Goal: Information Seeking & Learning: Learn about a topic

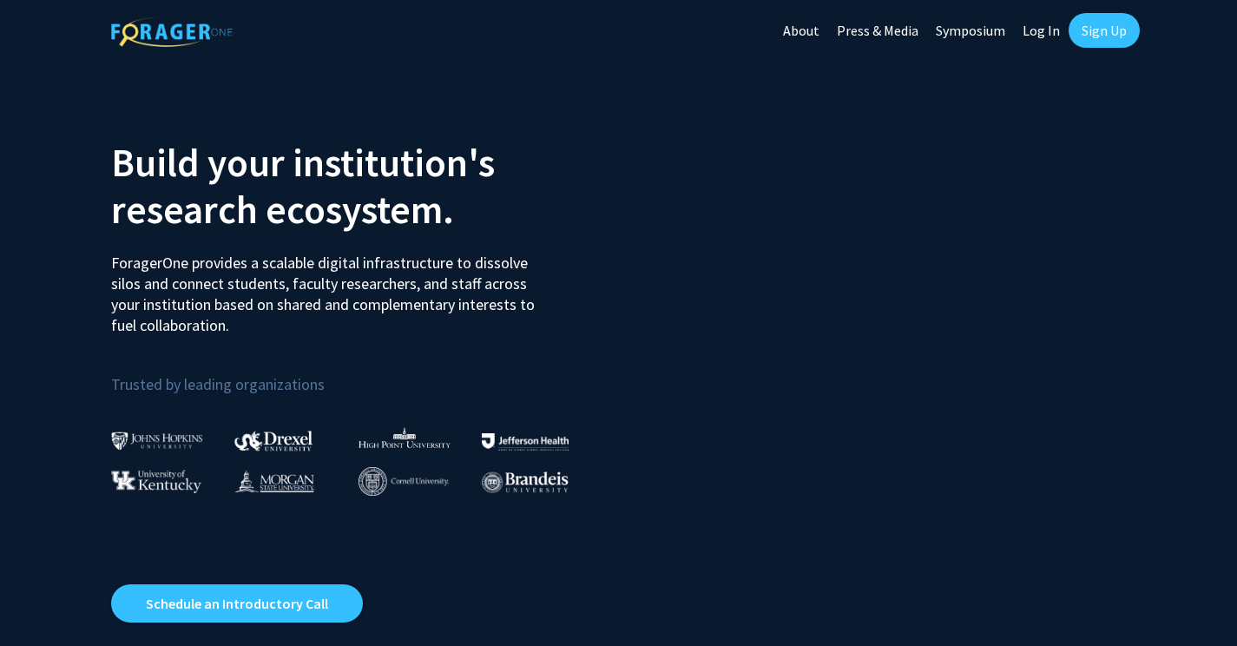
scroll to position [23, 0]
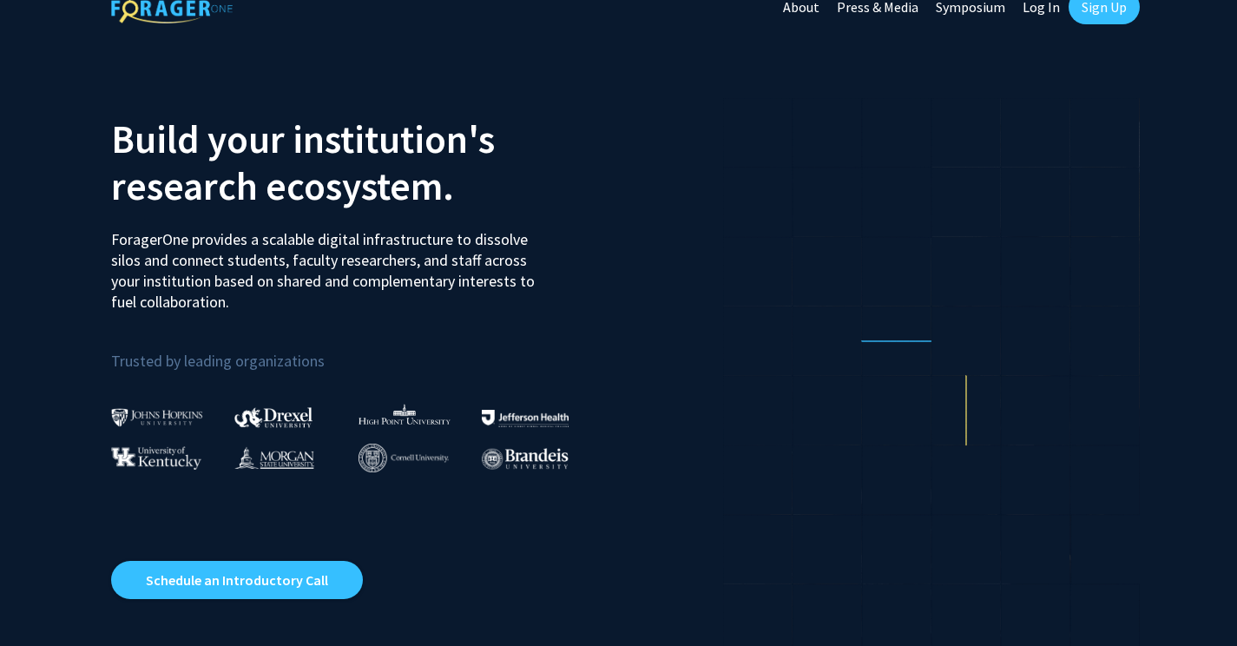
click at [1039, 6] on link "Log In" at bounding box center [1041, 7] width 55 height 61
select select
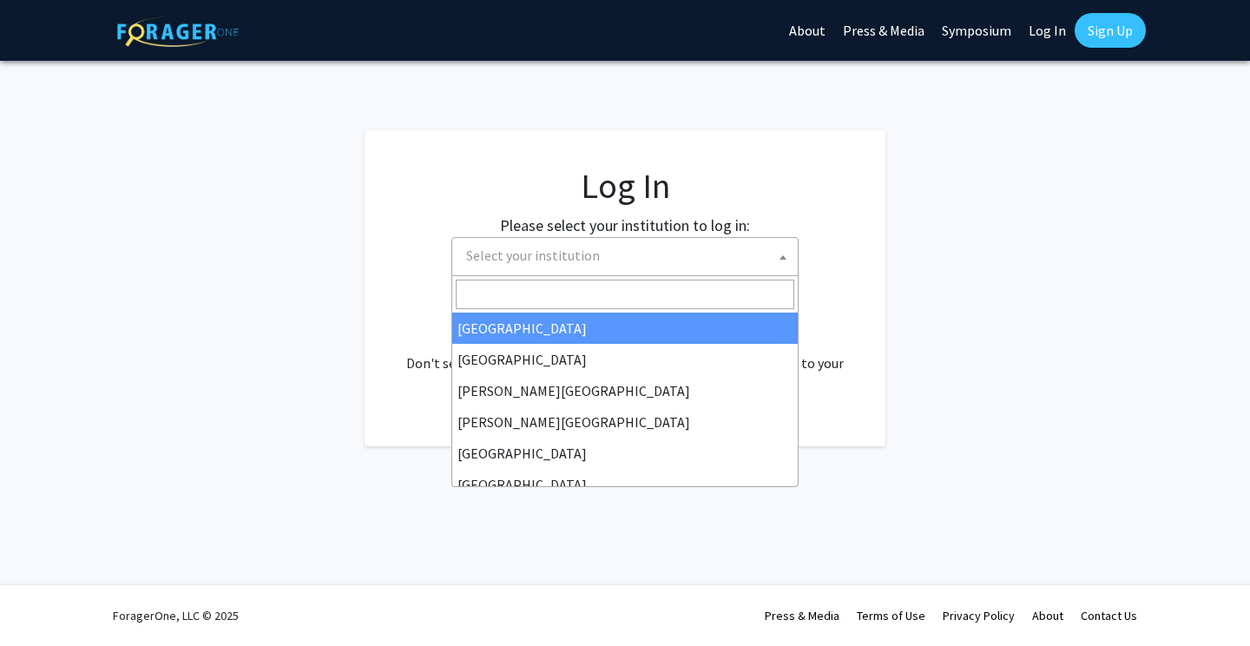
click at [498, 263] on span "Select your institution" at bounding box center [533, 255] width 134 height 17
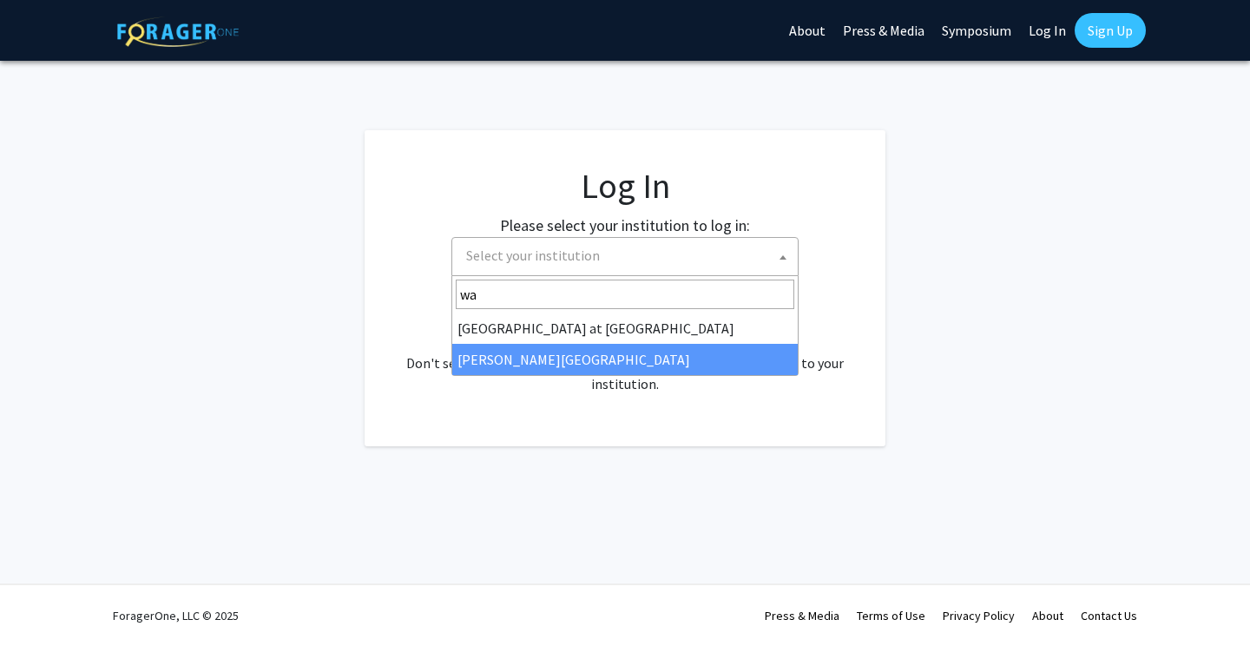
type input "wa"
select select "21"
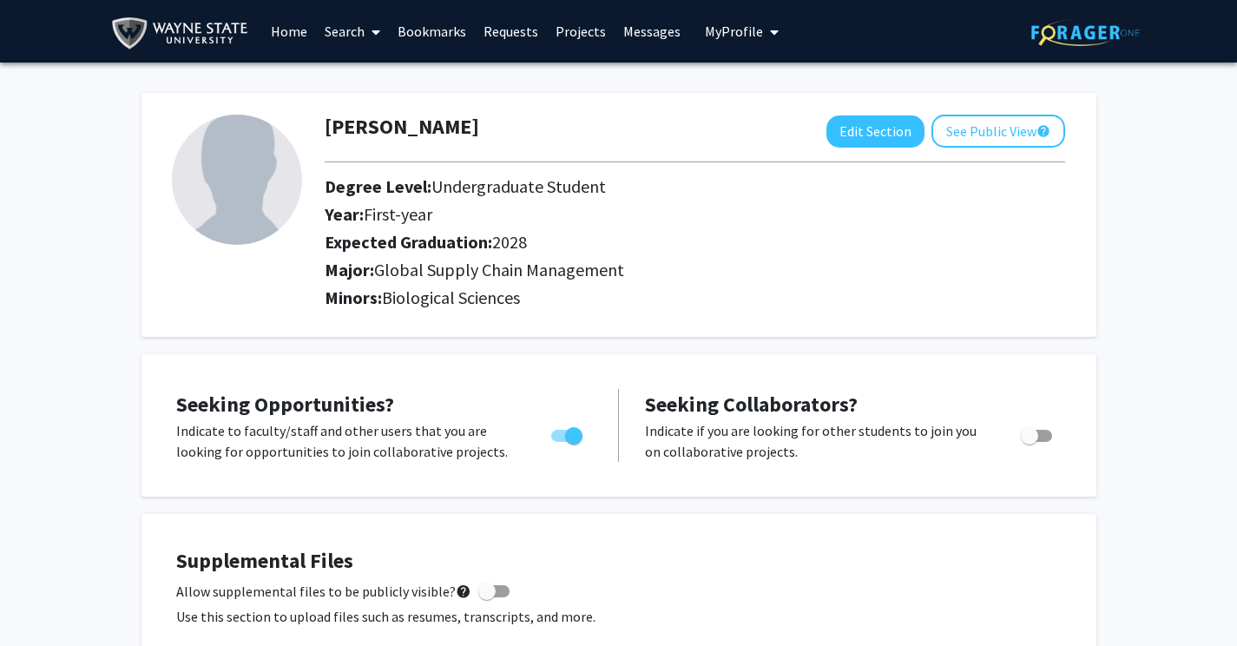
click at [344, 31] on link "Search" at bounding box center [352, 31] width 73 height 61
click at [362, 71] on span "Faculty/Staff" at bounding box center [380, 80] width 128 height 35
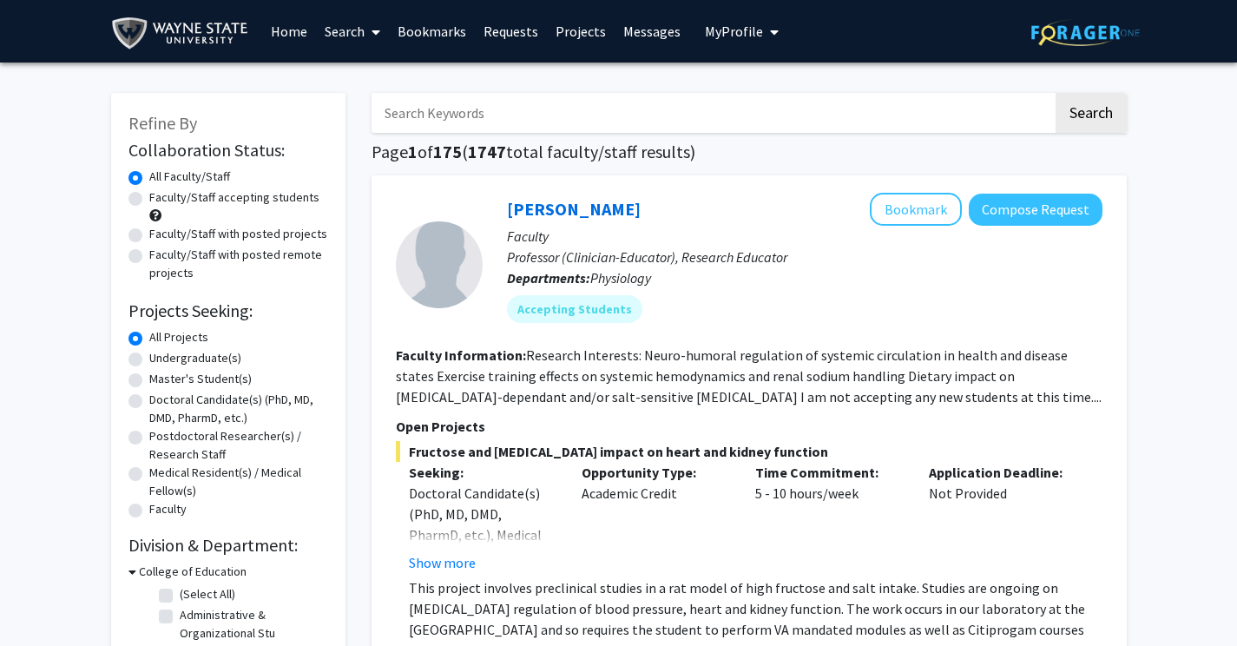
click at [184, 359] on label "Undergraduate(s)" at bounding box center [195, 358] width 92 height 18
click at [161, 359] on input "Undergraduate(s)" at bounding box center [154, 354] width 11 height 11
radio input "true"
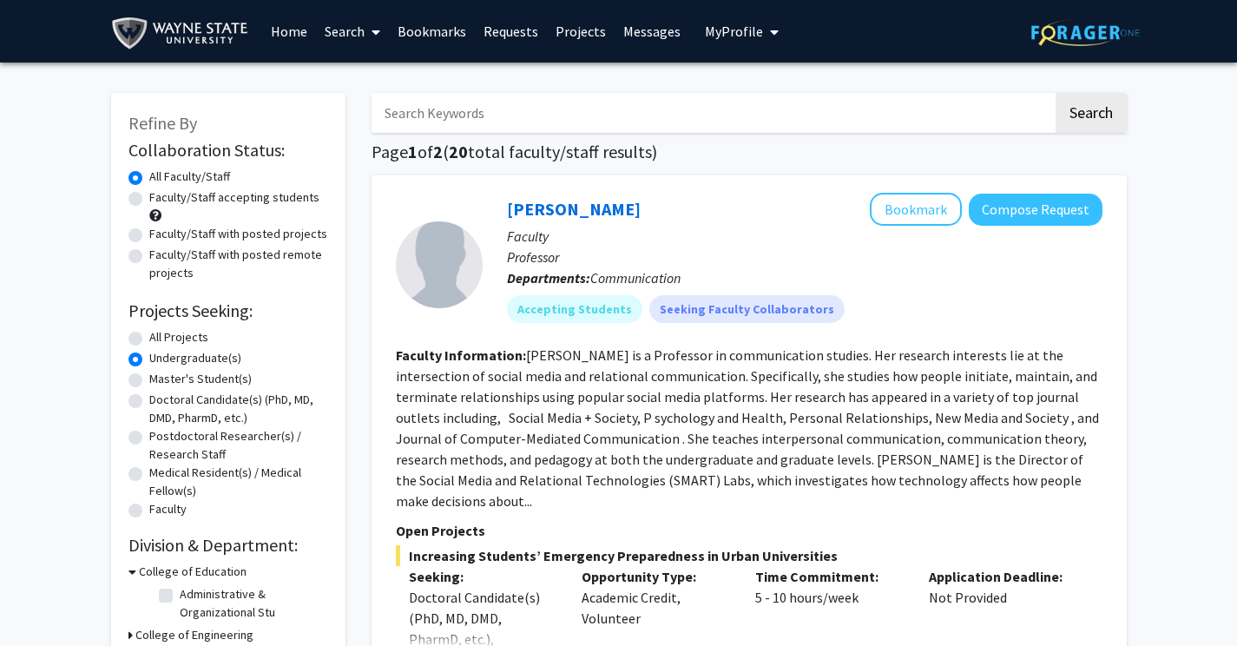
click at [333, 30] on link "Search" at bounding box center [352, 31] width 73 height 61
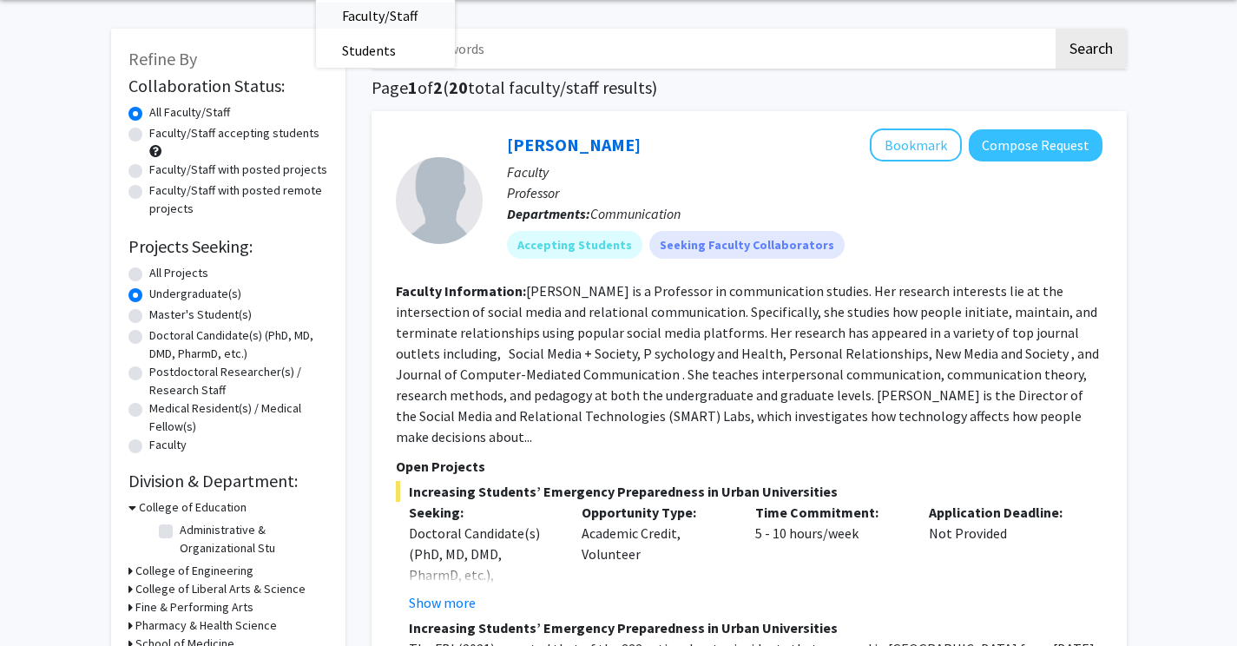
scroll to position [69, 0]
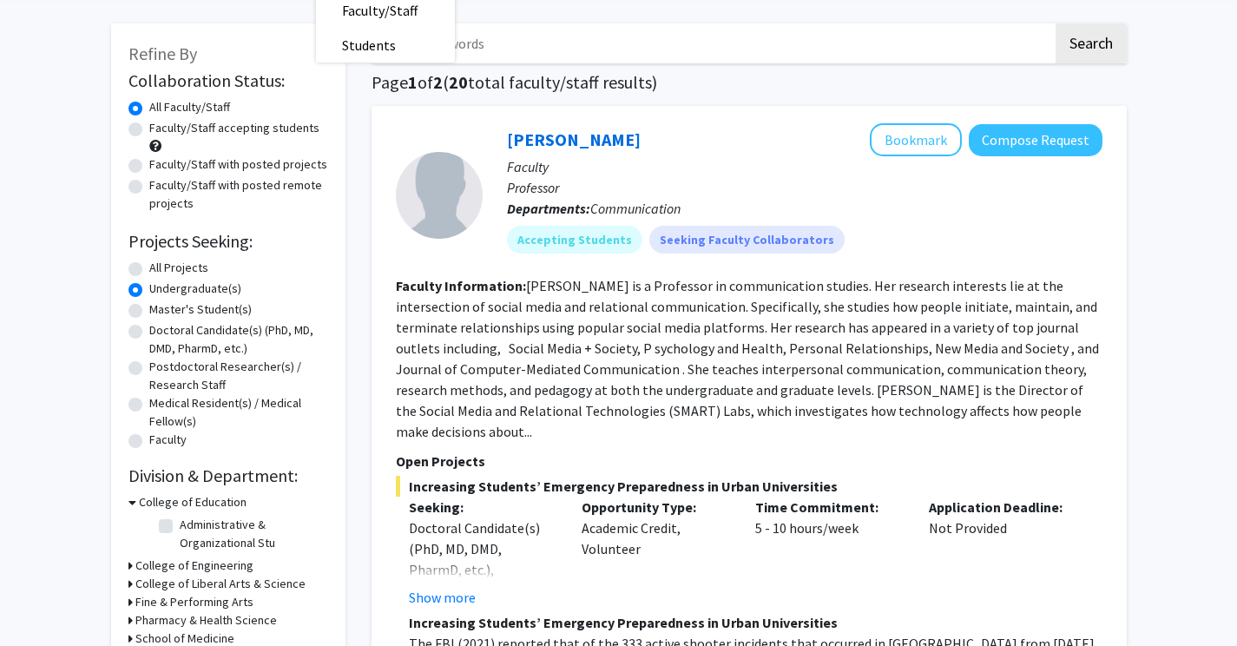
click at [149, 127] on label "Faculty/Staff accepting students" at bounding box center [234, 128] width 170 height 18
click at [149, 127] on input "Faculty/Staff accepting students" at bounding box center [154, 124] width 11 height 11
radio input "true"
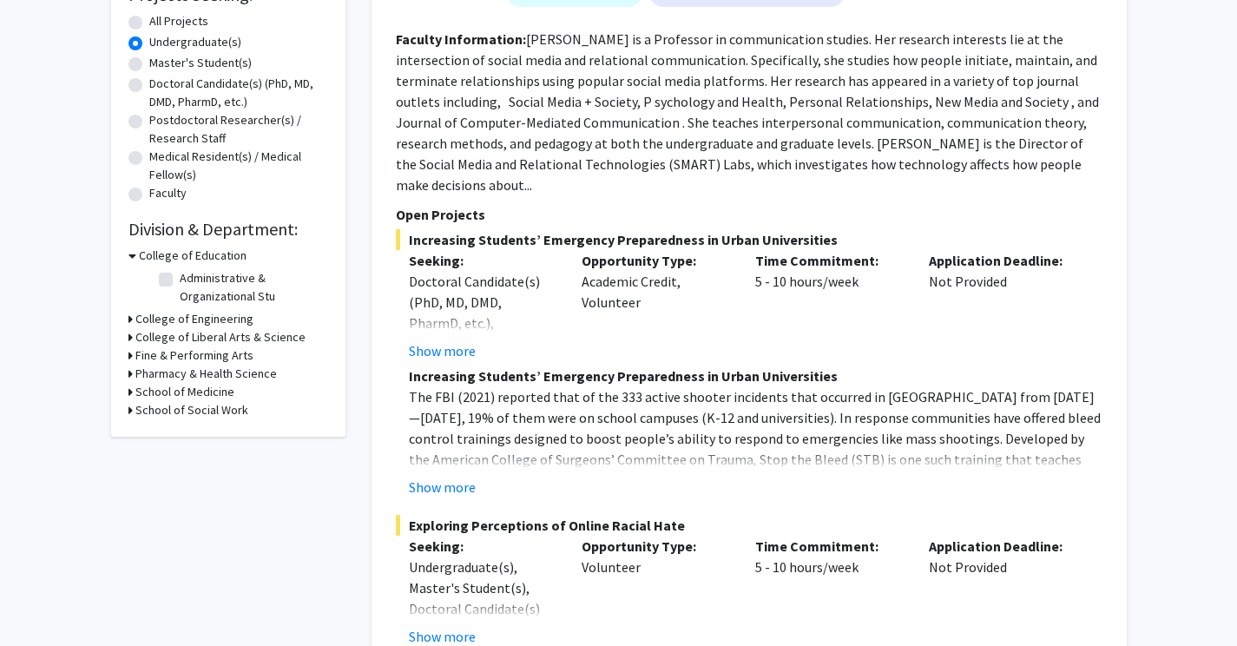
scroll to position [230, 0]
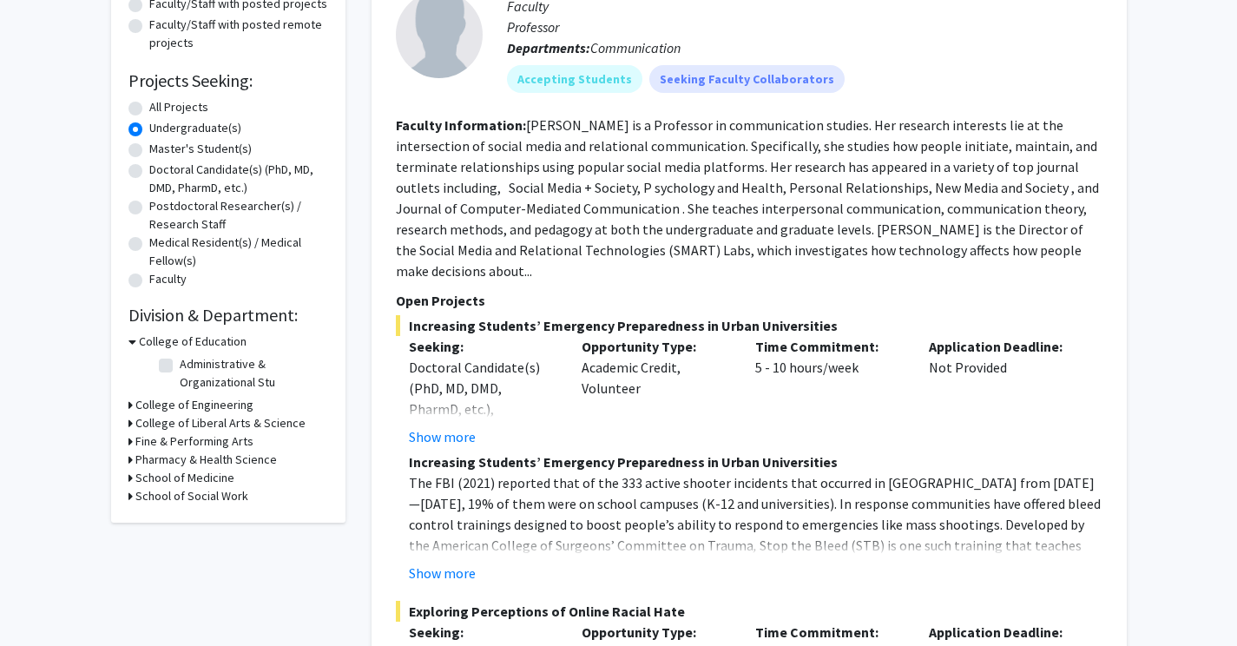
click at [160, 429] on h3 "College of Liberal Arts & Science" at bounding box center [220, 423] width 170 height 18
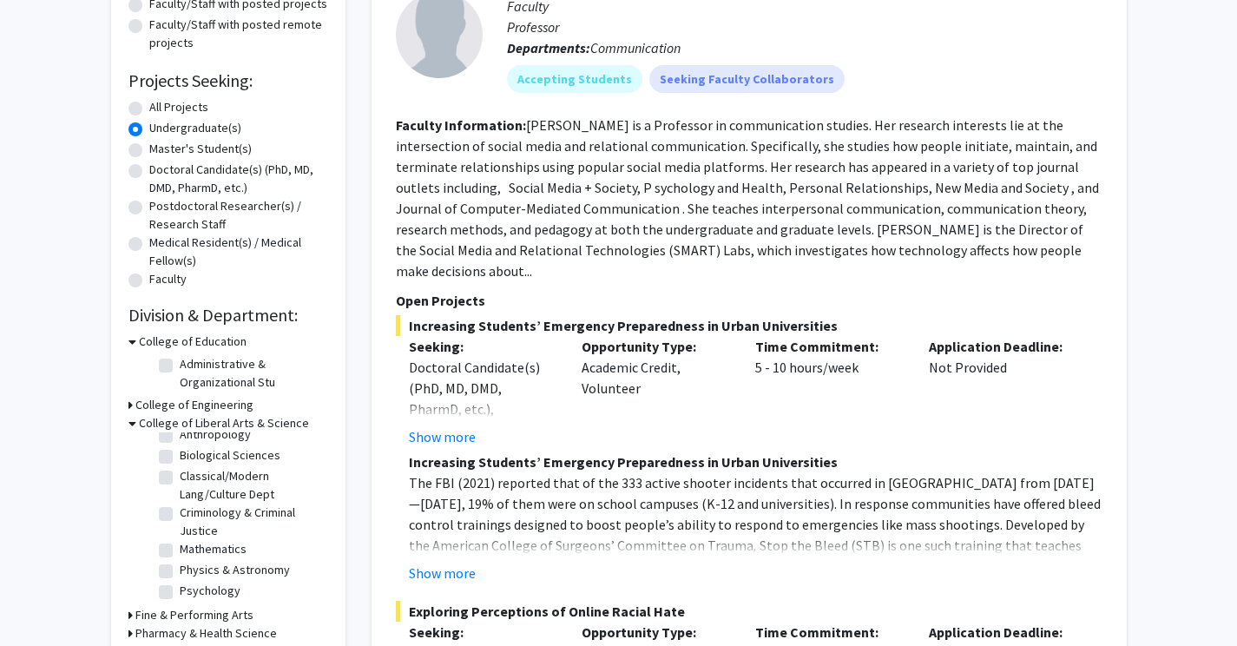
scroll to position [36, 0]
click at [180, 455] on label "Biological Sciences" at bounding box center [230, 452] width 101 height 18
click at [180, 454] on input "Biological Sciences" at bounding box center [185, 448] width 11 height 11
checkbox input "true"
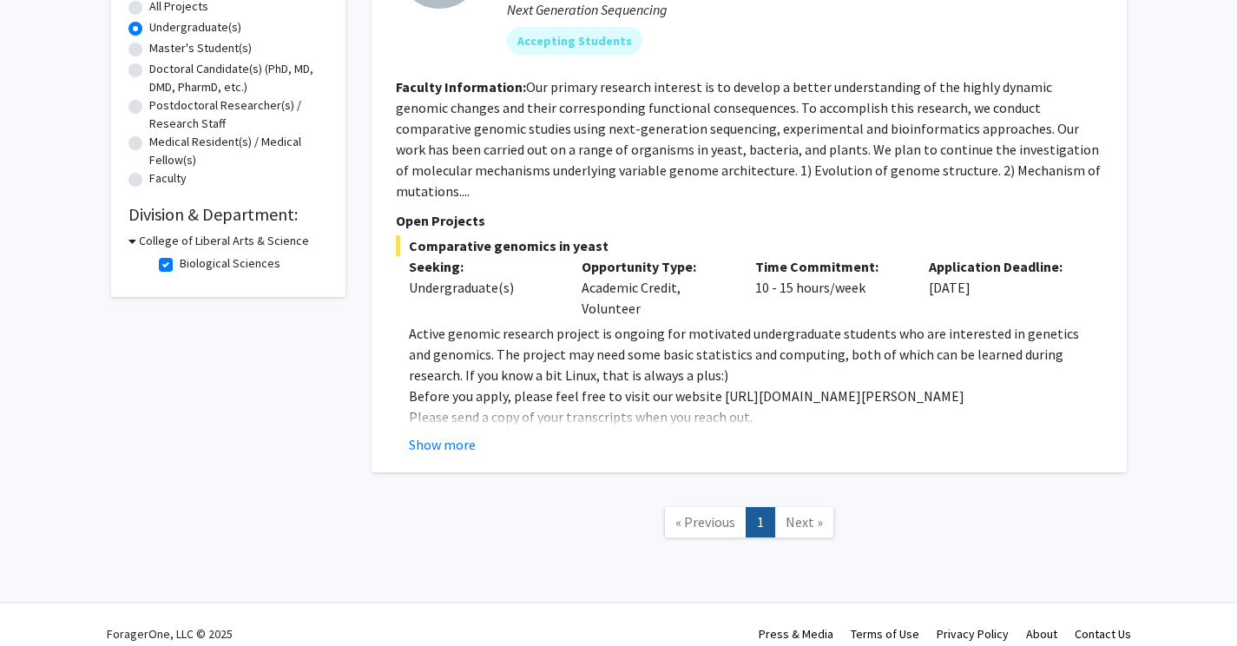
scroll to position [330, 0]
click at [455, 435] on button "Show more" at bounding box center [442, 445] width 67 height 21
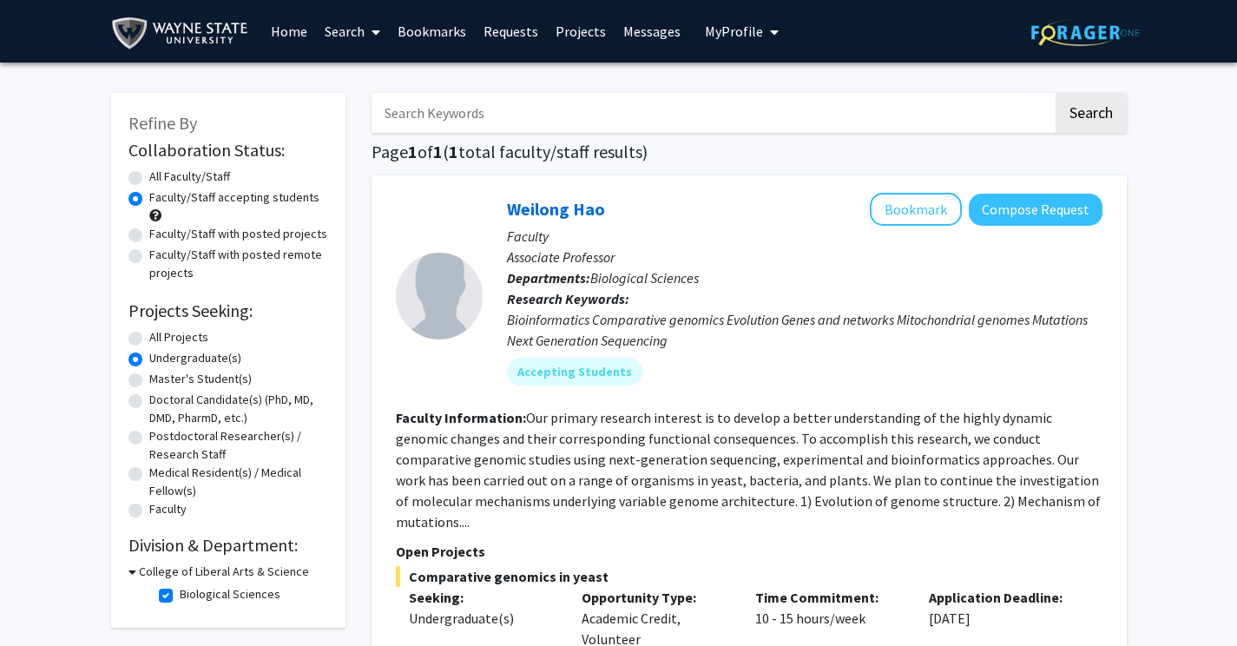
scroll to position [0, 0]
